Goal: Information Seeking & Learning: Check status

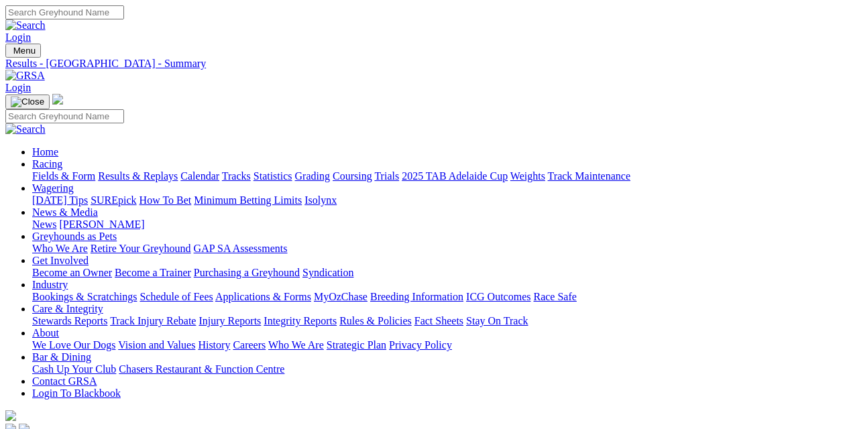
drag, startPoint x: 0, startPoint y: 0, endPoint x: 144, endPoint y: 96, distance: 173.1
click at [144, 170] on link "Results & Replays" at bounding box center [138, 175] width 80 height 11
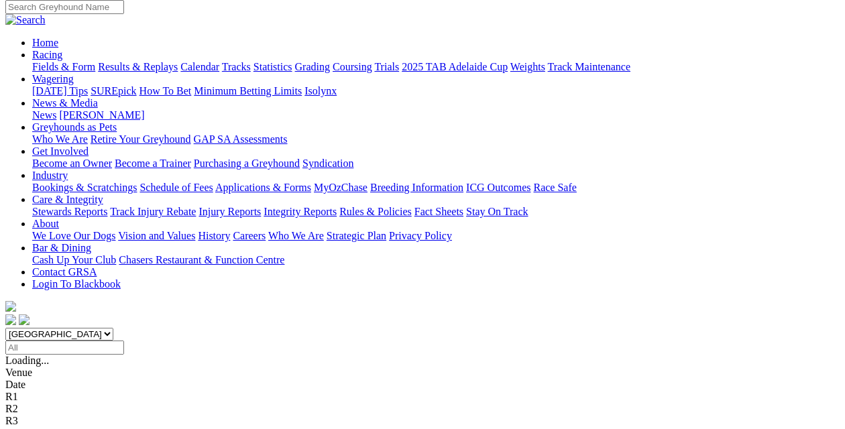
scroll to position [134, 0]
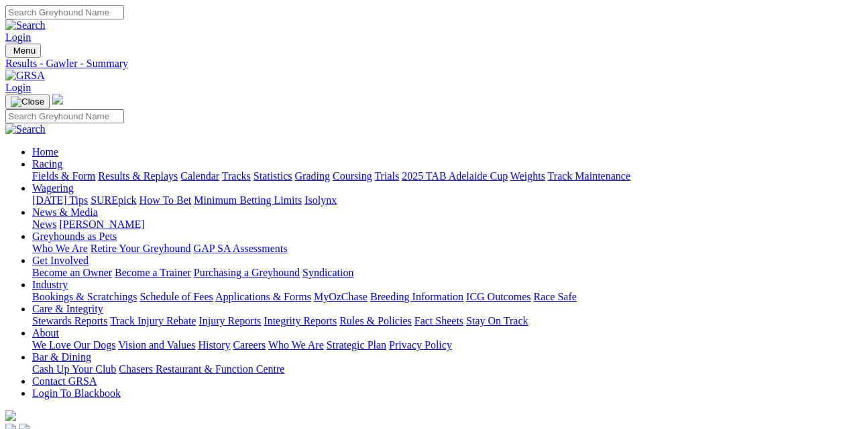
click at [36, 170] on link "Fields & Form" at bounding box center [63, 175] width 63 height 11
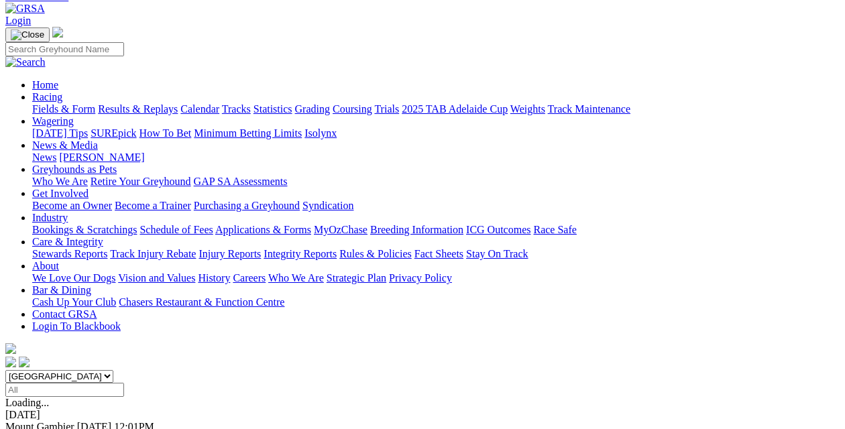
scroll to position [134, 0]
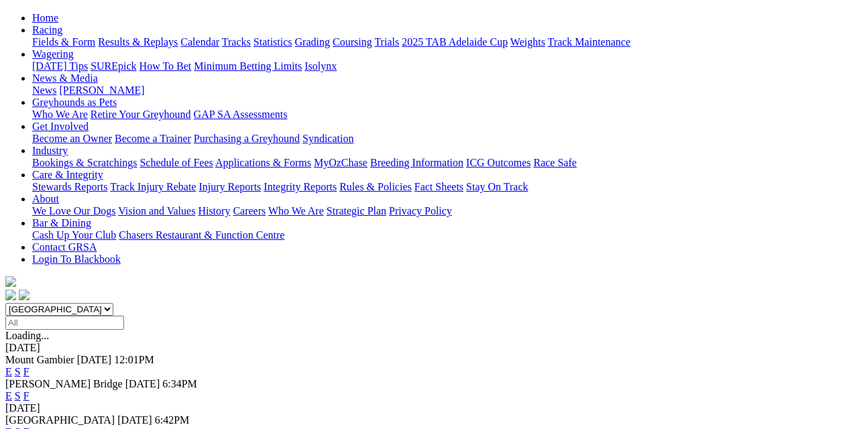
click at [29, 390] on link "F" at bounding box center [26, 395] width 6 height 11
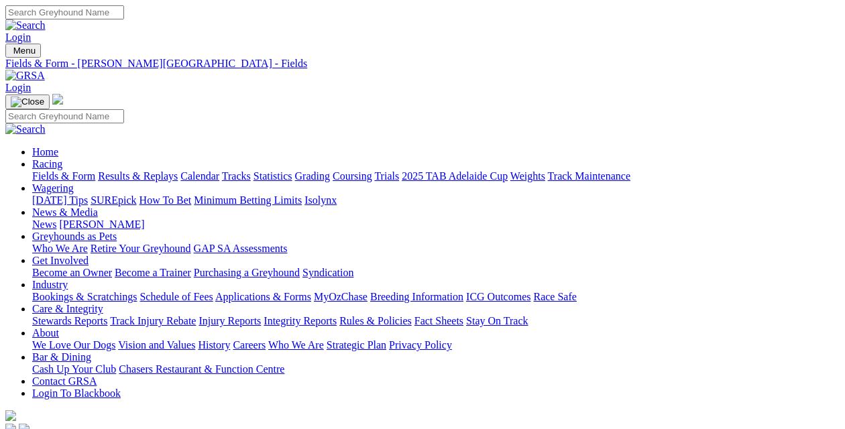
click at [38, 170] on link "Fields & Form" at bounding box center [63, 175] width 63 height 11
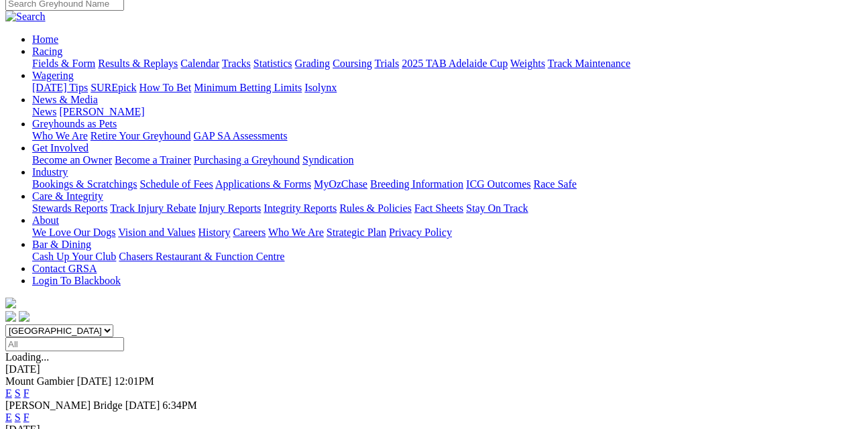
scroll to position [134, 0]
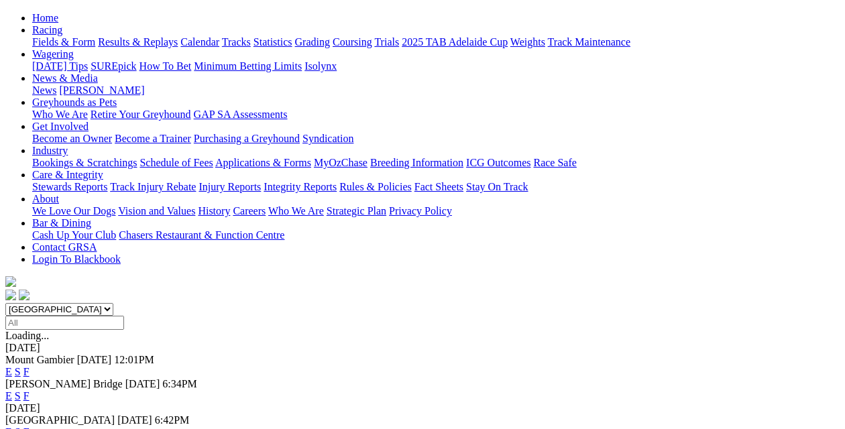
click at [29, 426] on link "F" at bounding box center [26, 431] width 6 height 11
